Goal: Task Accomplishment & Management: Manage account settings

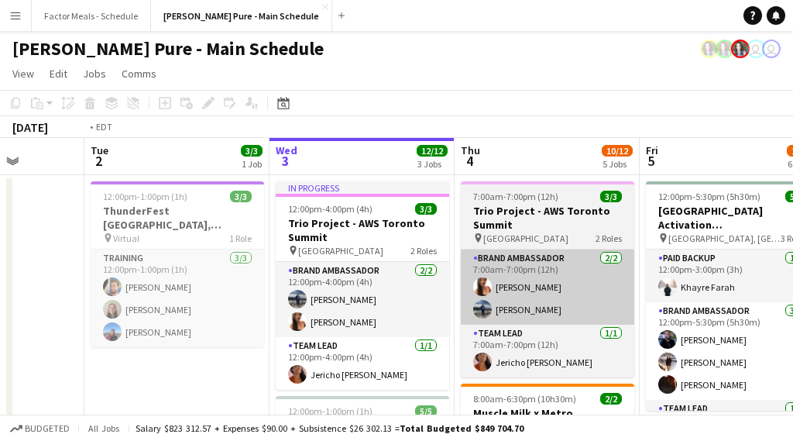
scroll to position [0, 423]
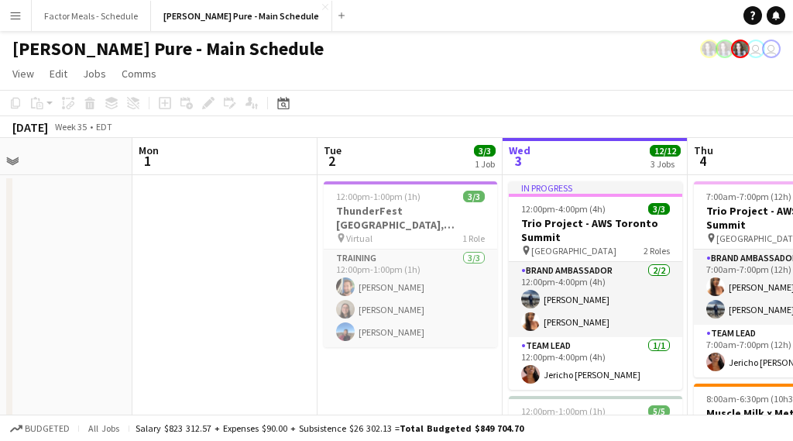
click at [18, 19] on app-icon "Menu" at bounding box center [15, 15] width 12 height 12
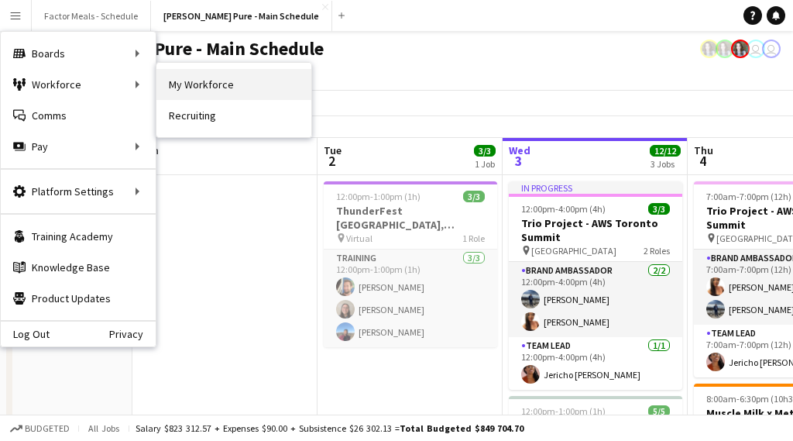
click at [204, 87] on link "My Workforce" at bounding box center [233, 84] width 155 height 31
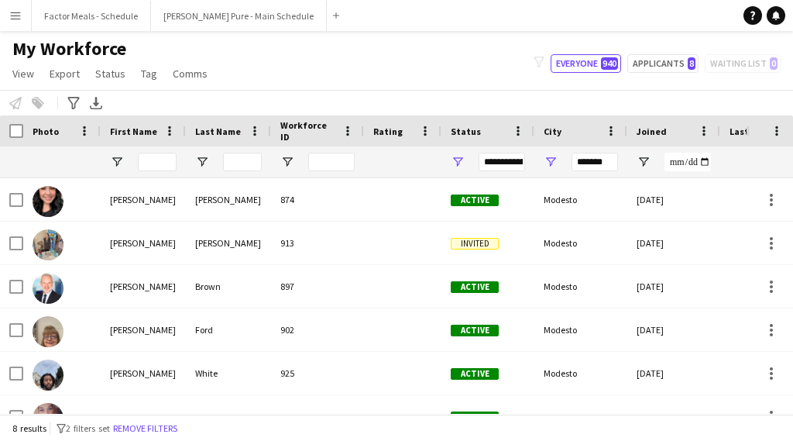
click at [13, 17] on app-icon "Menu" at bounding box center [15, 15] width 12 height 12
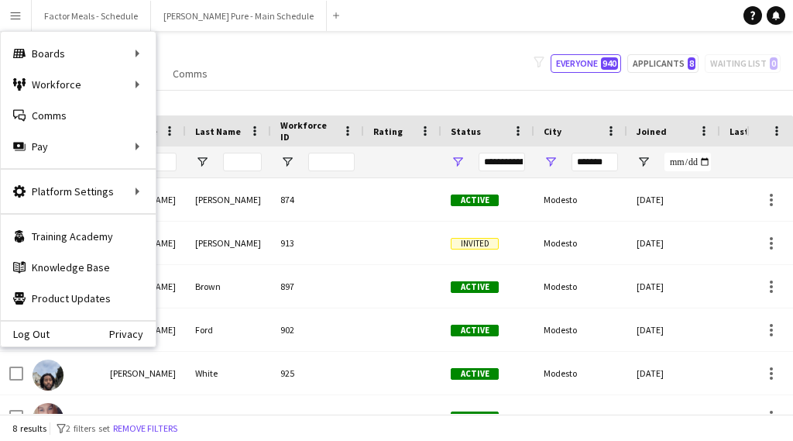
click at [306, 59] on div "My Workforce View Views Default view Tag New view Update view Delete view Edit …" at bounding box center [396, 63] width 793 height 53
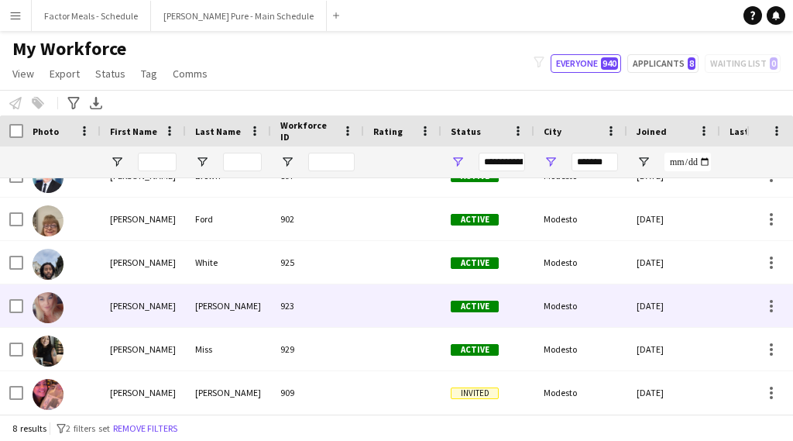
scroll to position [107, 0]
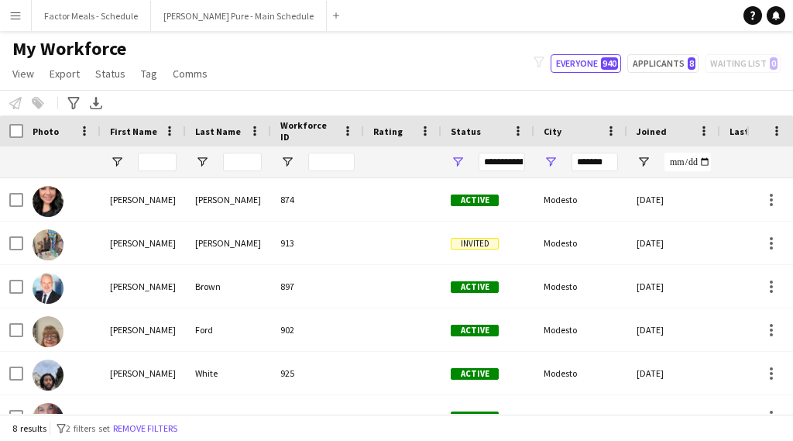
click at [19, 19] on app-icon "Menu" at bounding box center [15, 15] width 12 height 12
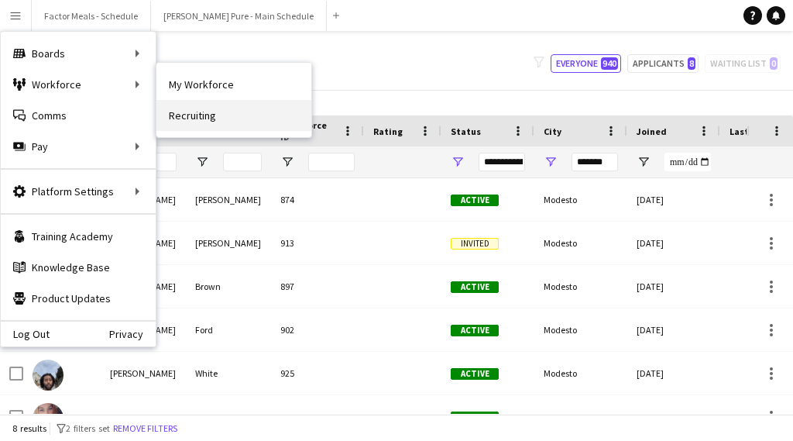
click at [180, 116] on link "Recruiting" at bounding box center [233, 115] width 155 height 31
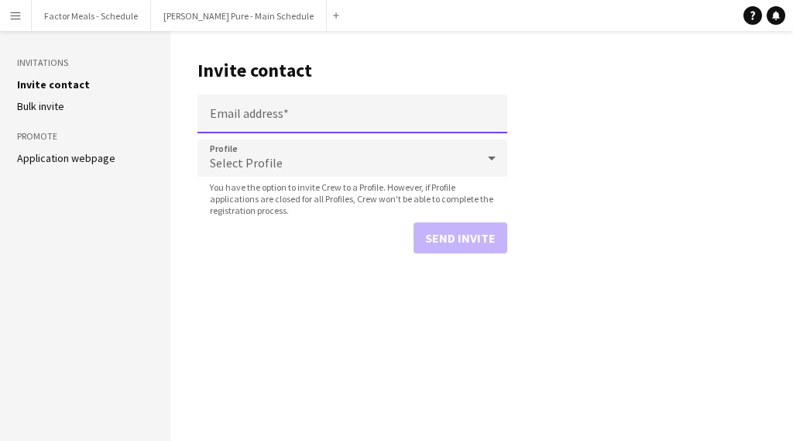
click at [248, 105] on input "Email address" at bounding box center [352, 113] width 310 height 39
paste input "**********"
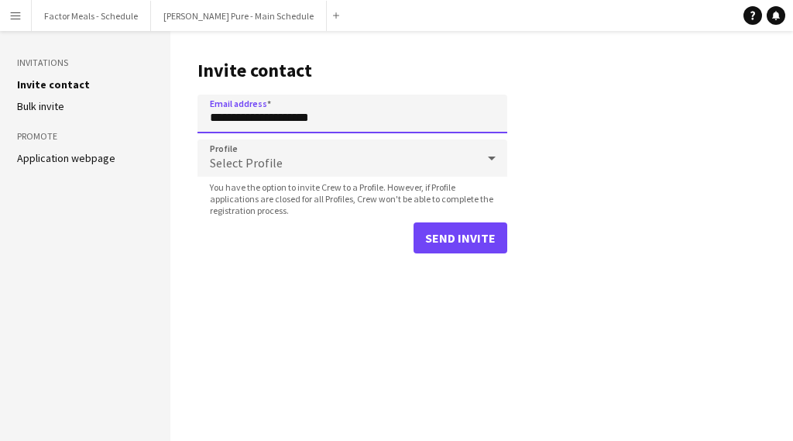
type input "**********"
click at [254, 147] on div "Select Profile" at bounding box center [336, 157] width 279 height 37
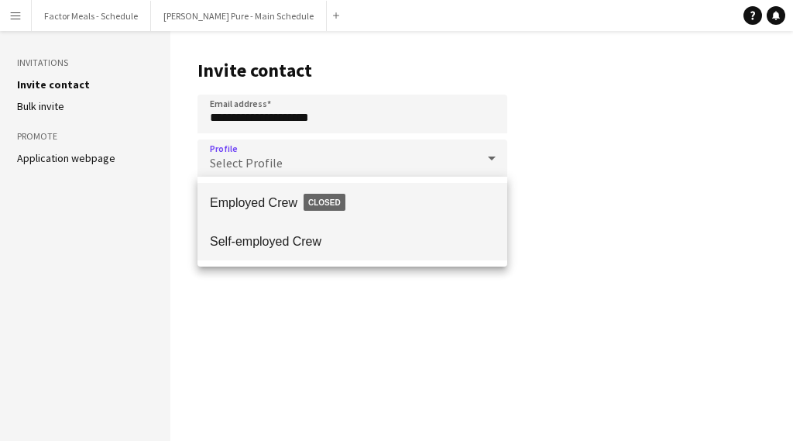
click at [244, 242] on span "Self-employed Crew" at bounding box center [352, 241] width 285 height 15
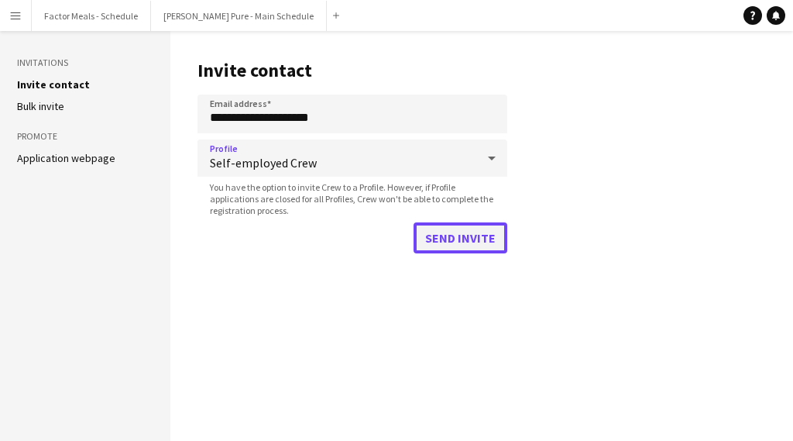
click at [430, 239] on button "Send invite" at bounding box center [461, 237] width 94 height 31
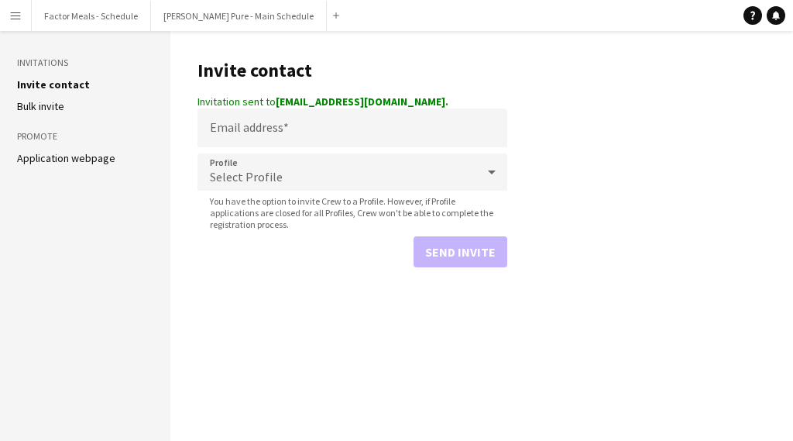
click at [5, 15] on button "Menu" at bounding box center [15, 15] width 31 height 31
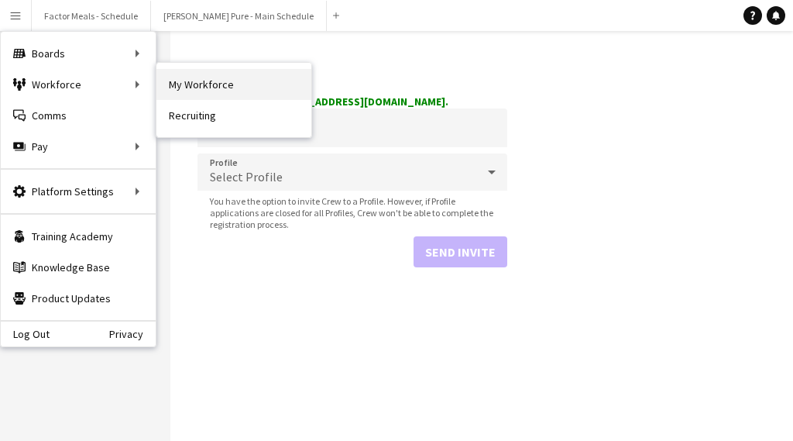
click at [187, 77] on link "My Workforce" at bounding box center [233, 84] width 155 height 31
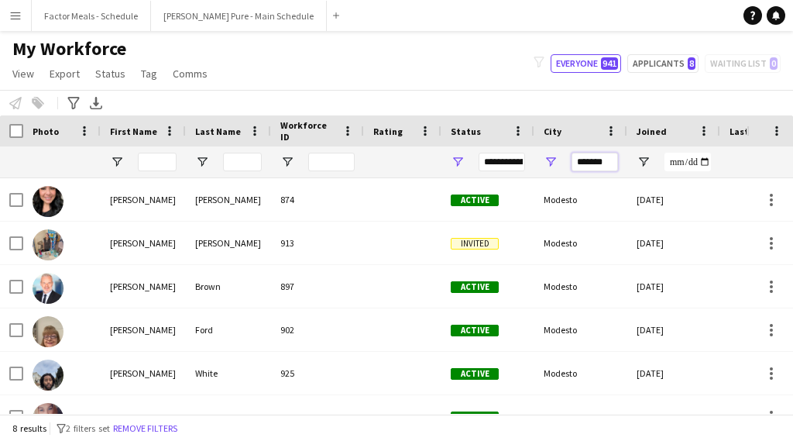
drag, startPoint x: 613, startPoint y: 163, endPoint x: 531, endPoint y: 167, distance: 81.4
type input "*"
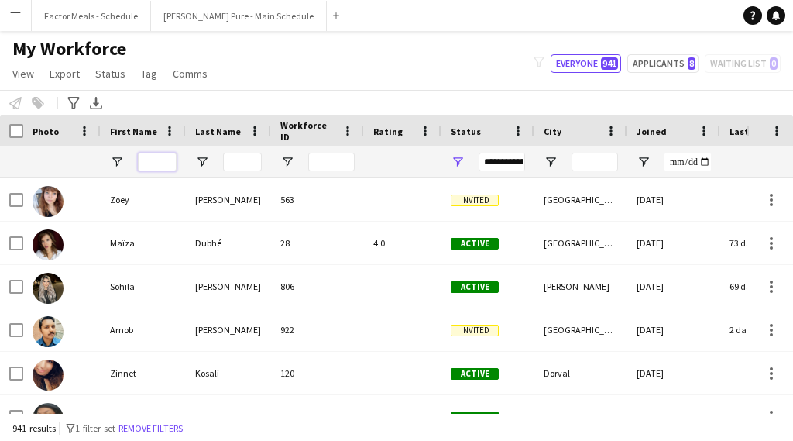
click at [156, 160] on input "First Name Filter Input" at bounding box center [157, 162] width 39 height 19
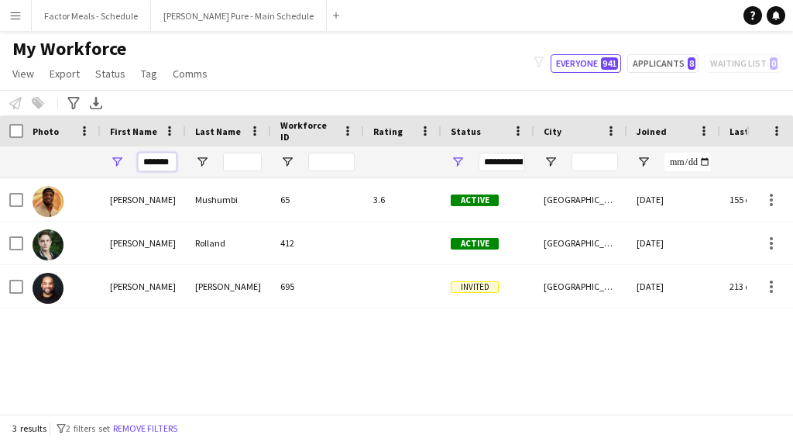
type input "*******"
click at [123, 373] on div "[PERSON_NAME] 65 3.6 Active [GEOGRAPHIC_DATA] [DATE] 155 days 0 [PERSON_NAME] […" at bounding box center [373, 295] width 747 height 235
click at [238, 163] on input "Last Name Filter Input" at bounding box center [242, 162] width 39 height 19
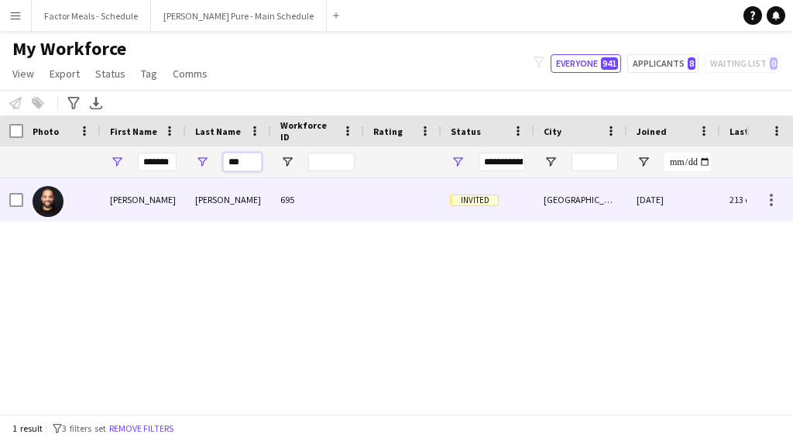
type input "***"
click at [212, 204] on div "[PERSON_NAME]" at bounding box center [228, 199] width 85 height 43
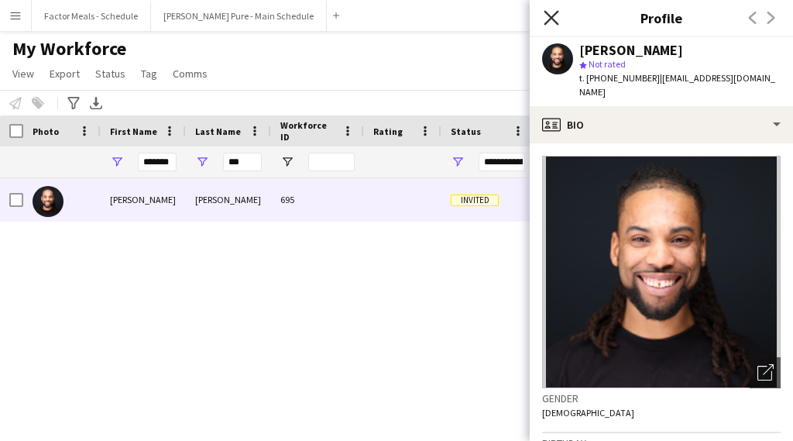
click at [550, 13] on icon "Close pop-in" at bounding box center [551, 17] width 15 height 15
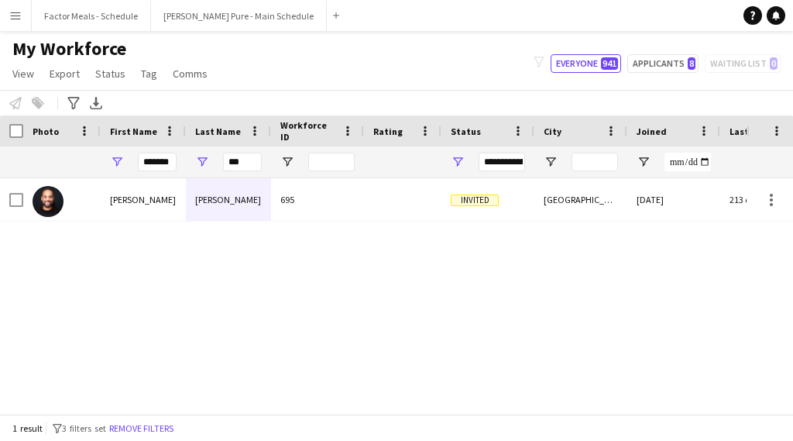
click at [413, 64] on div "My Workforce View Views Default view Tag New view Update view Delete view Edit …" at bounding box center [396, 63] width 793 height 53
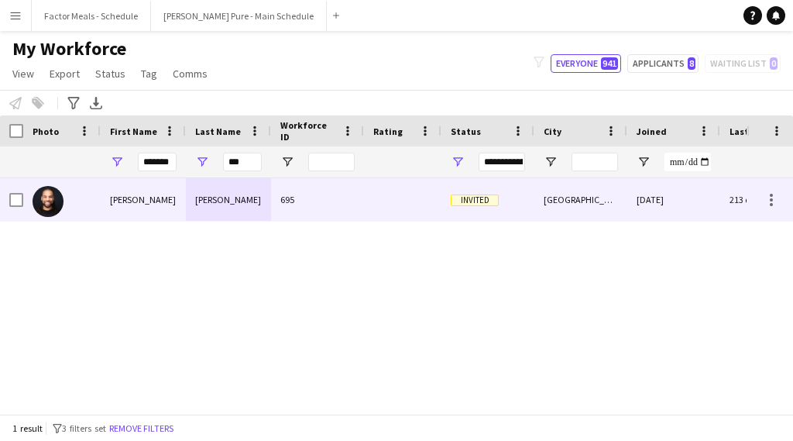
click at [132, 198] on div "[PERSON_NAME]" at bounding box center [143, 199] width 85 height 43
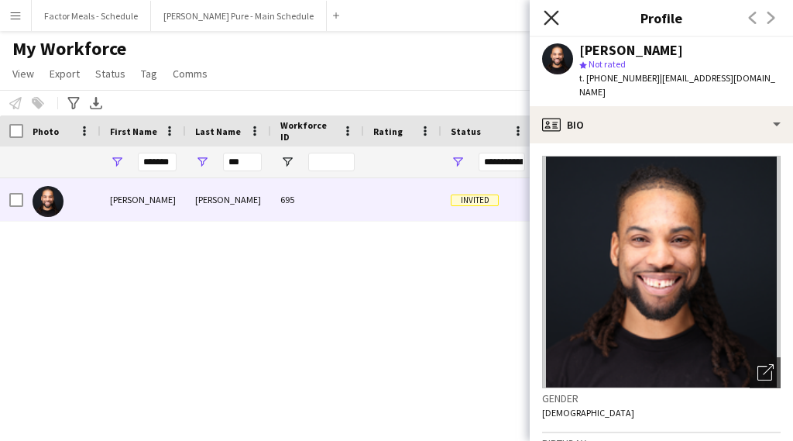
click at [552, 14] on icon "Close pop-in" at bounding box center [551, 17] width 15 height 15
